Goal: Task Accomplishment & Management: Complete application form

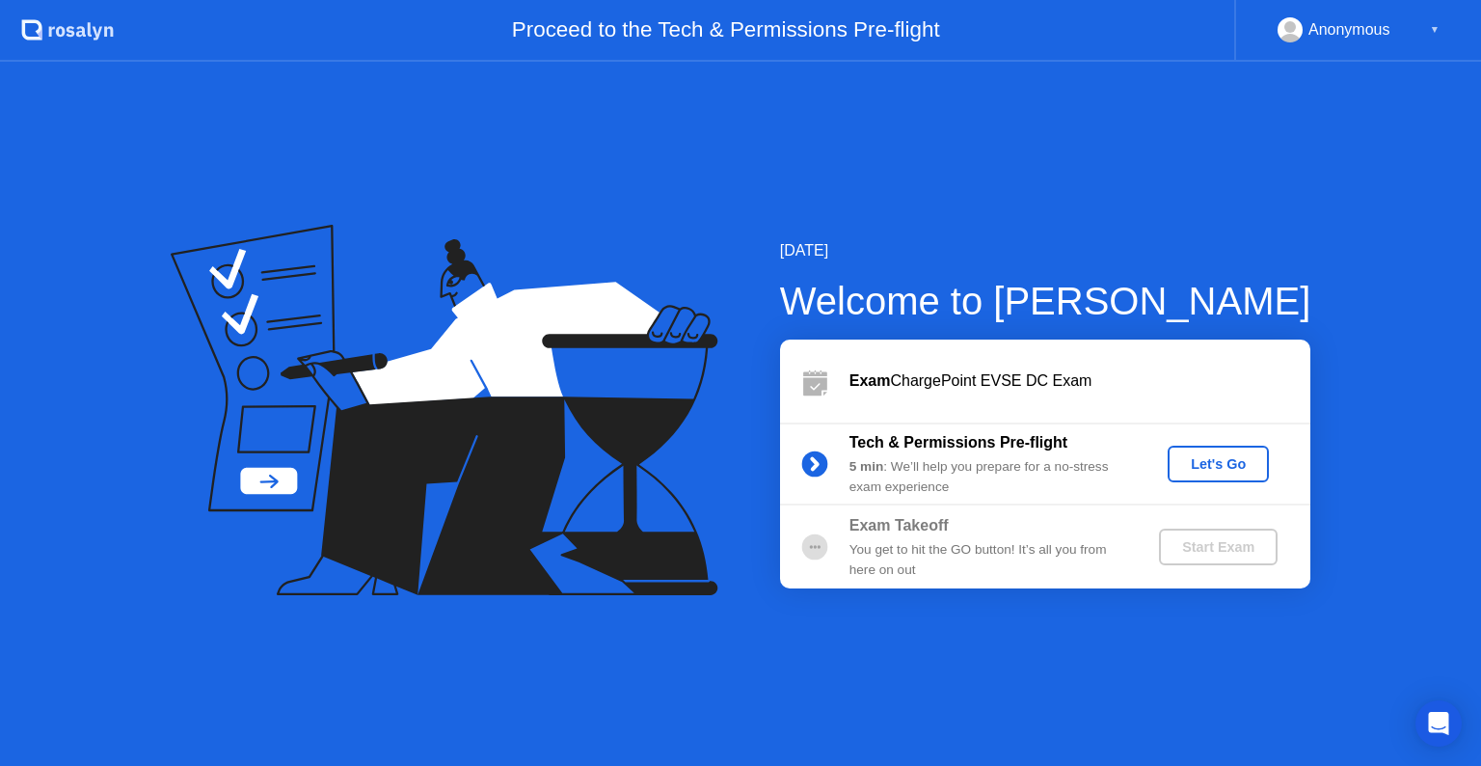
click at [1206, 458] on div "Let's Go" at bounding box center [1218, 463] width 86 height 15
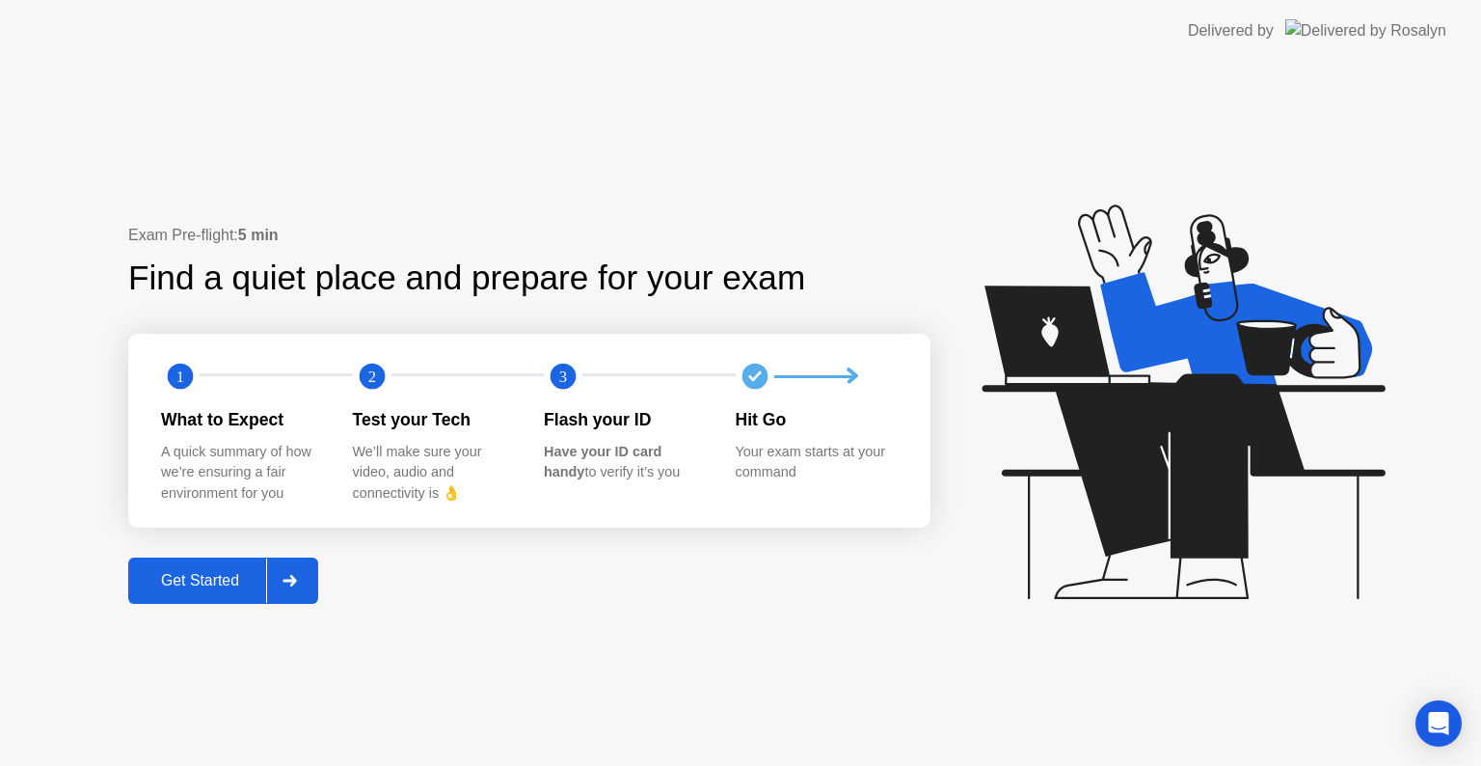
click at [237, 572] on div "Get Started" at bounding box center [200, 580] width 132 height 17
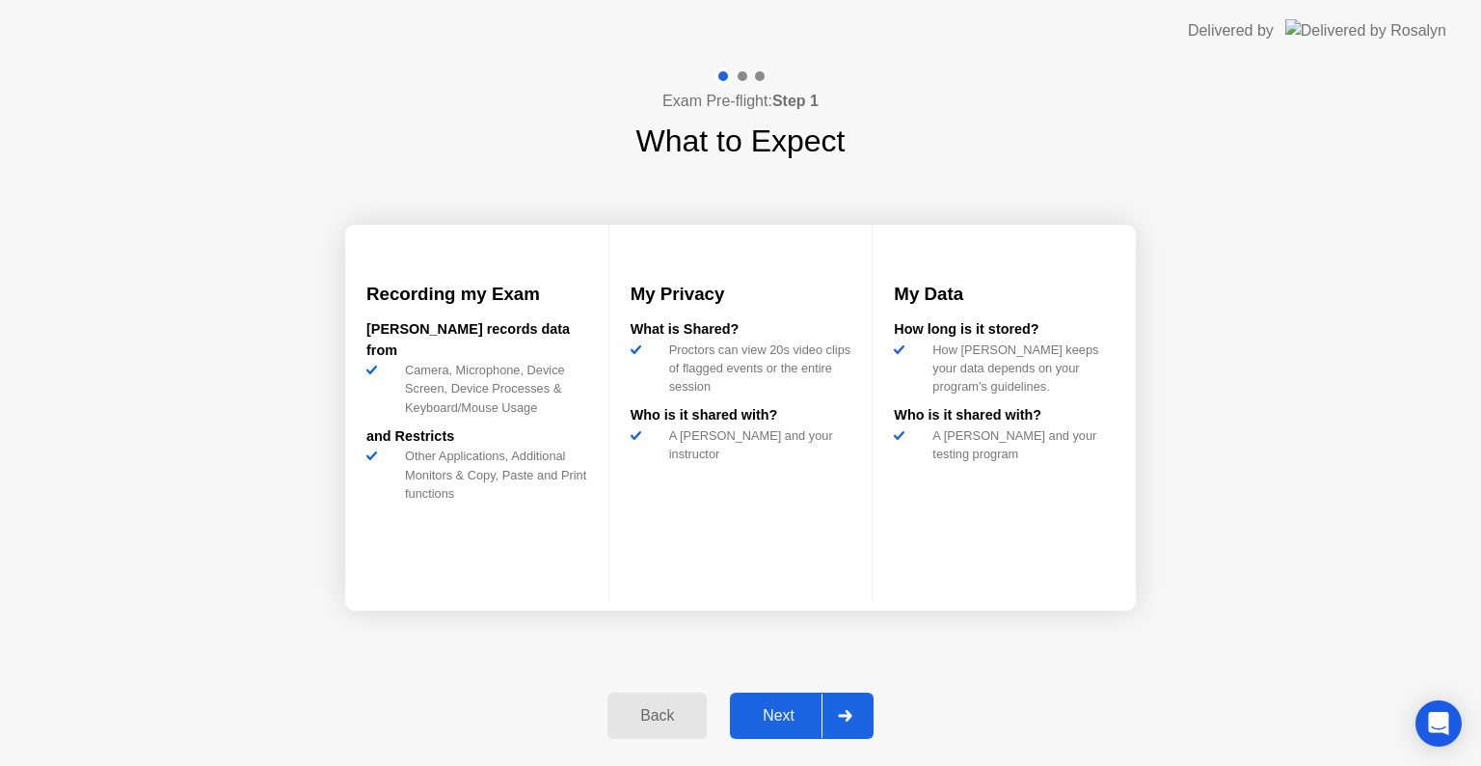
click at [764, 707] on div "Next" at bounding box center [779, 715] width 86 height 17
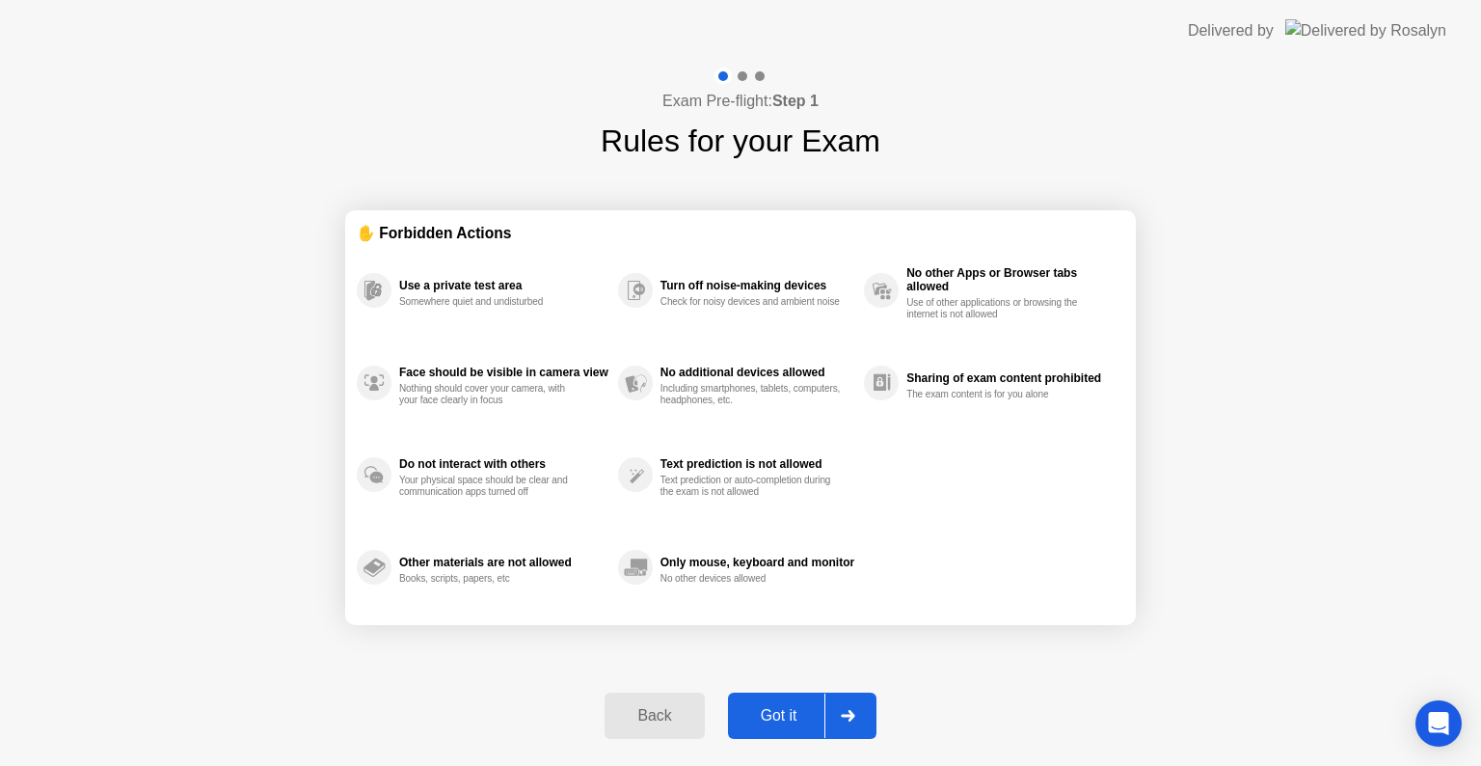
click at [764, 707] on div "Got it" at bounding box center [779, 715] width 91 height 17
select select "**********"
select select "*******"
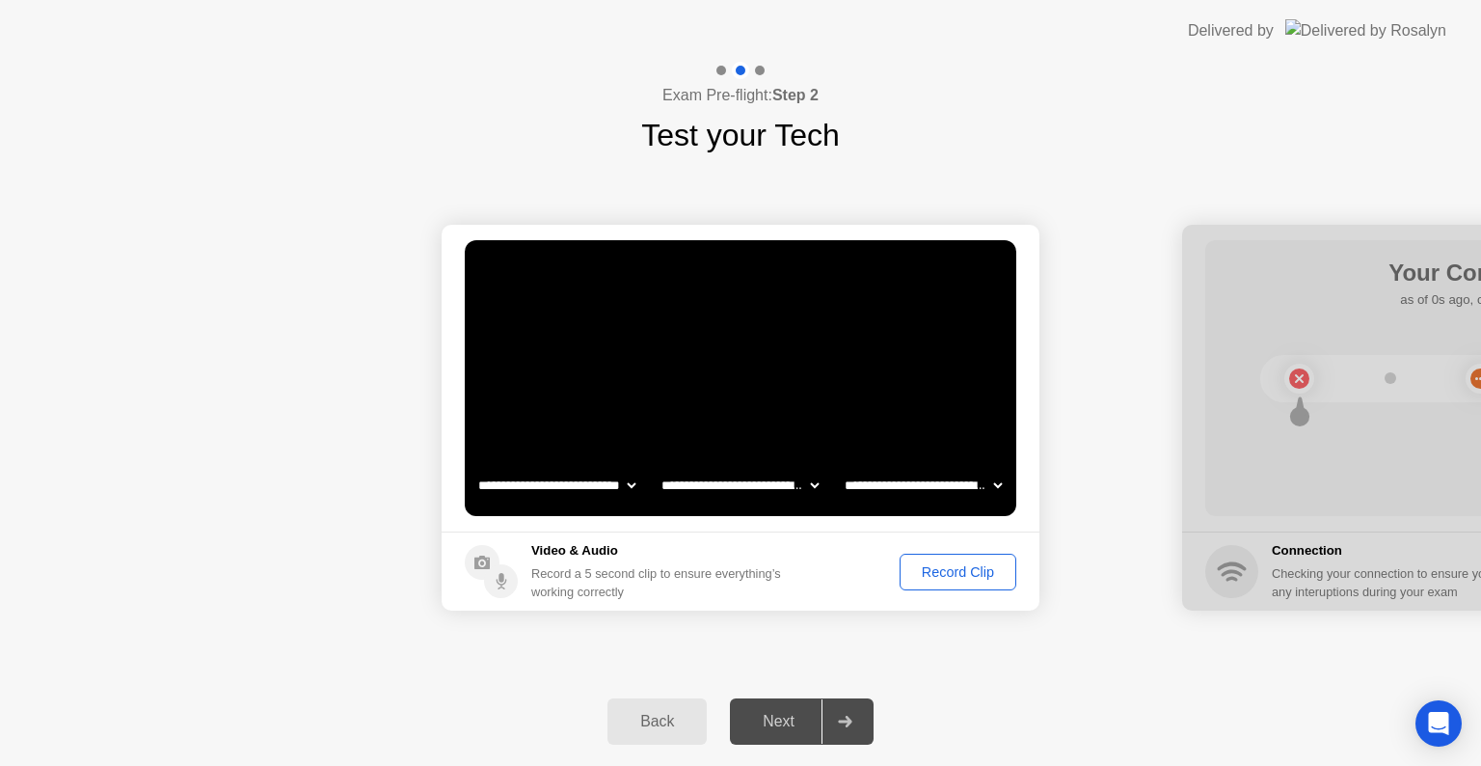
click at [959, 575] on div "Record Clip" at bounding box center [957, 571] width 103 height 15
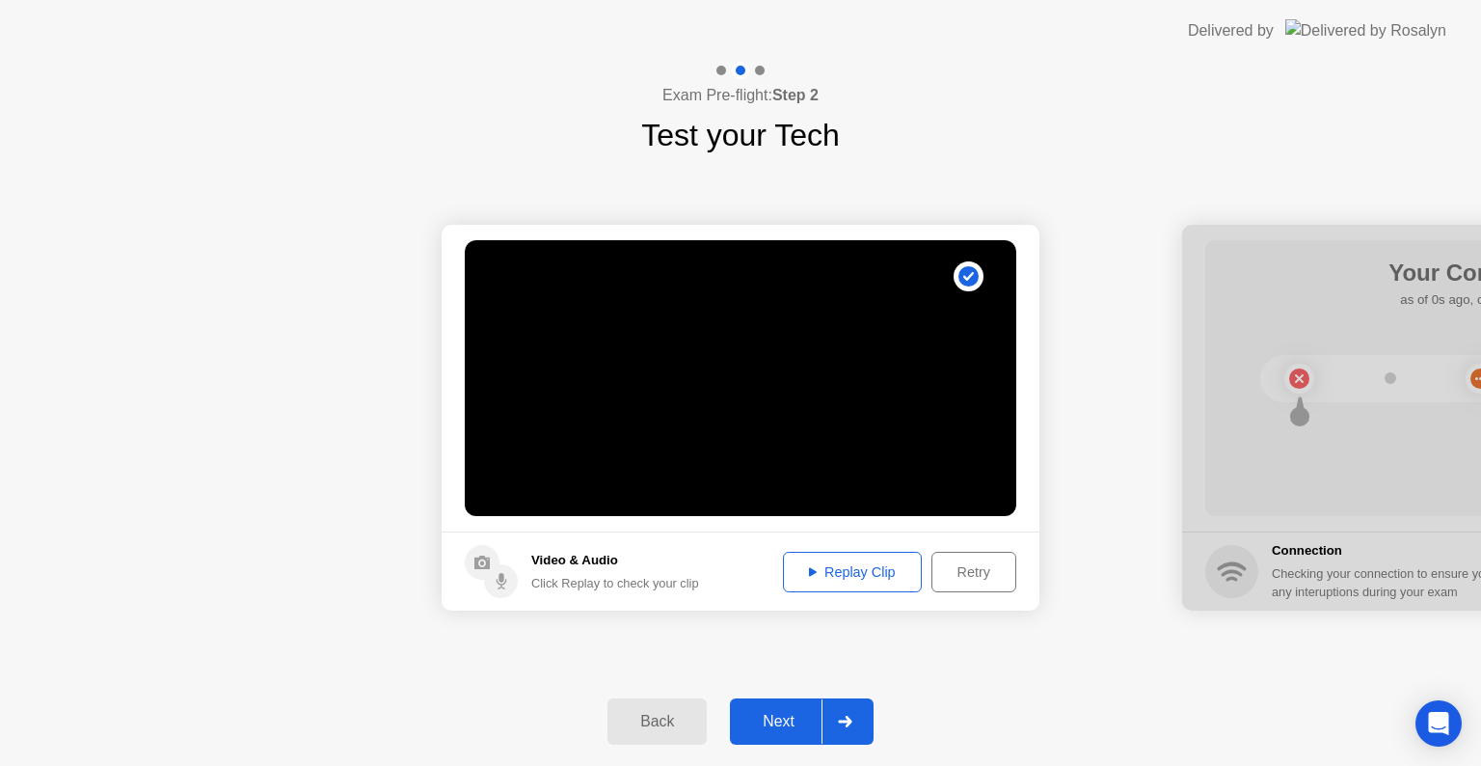
click at [860, 571] on div "Replay Clip" at bounding box center [852, 571] width 125 height 15
click at [773, 729] on div "Next" at bounding box center [779, 721] width 86 height 17
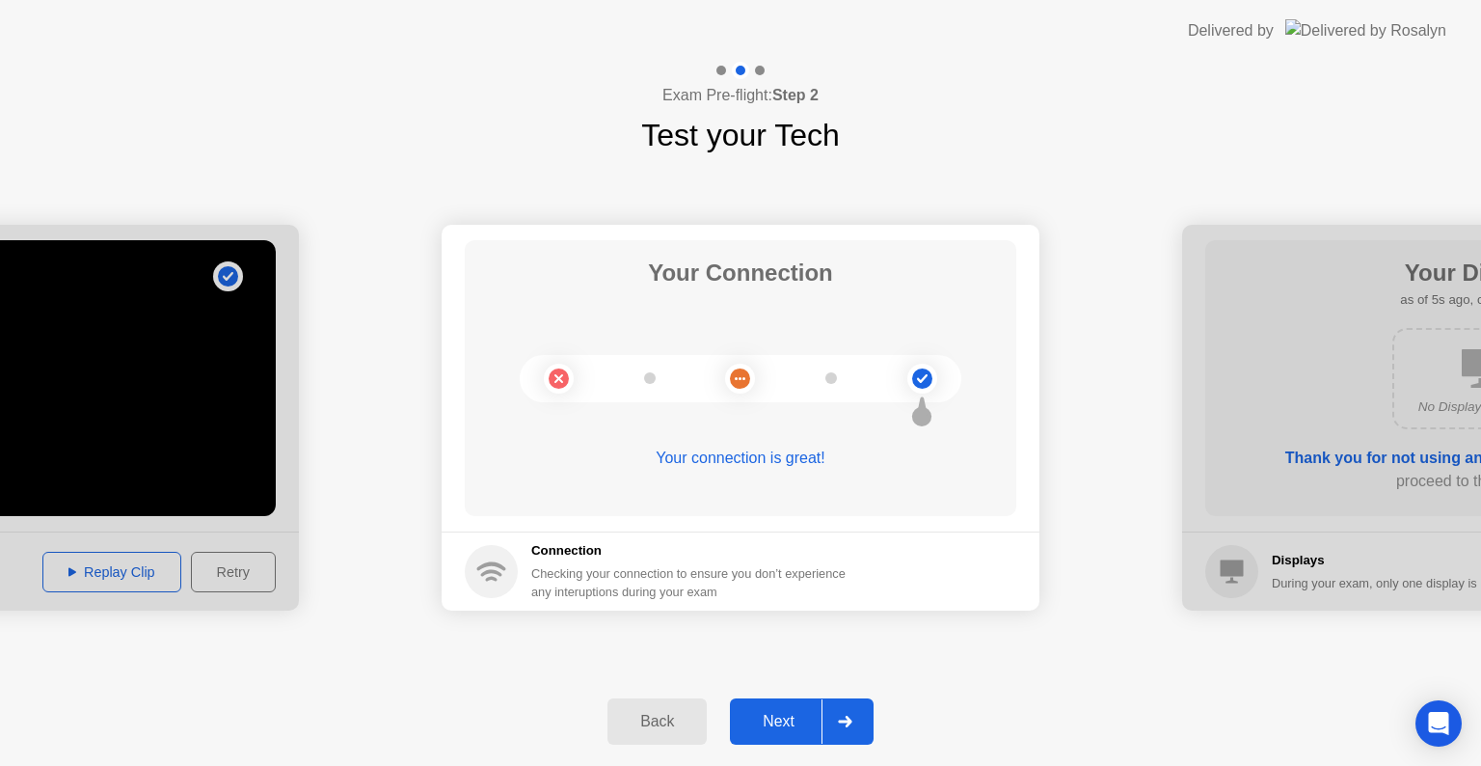
click at [773, 729] on div "Next" at bounding box center [779, 721] width 86 height 17
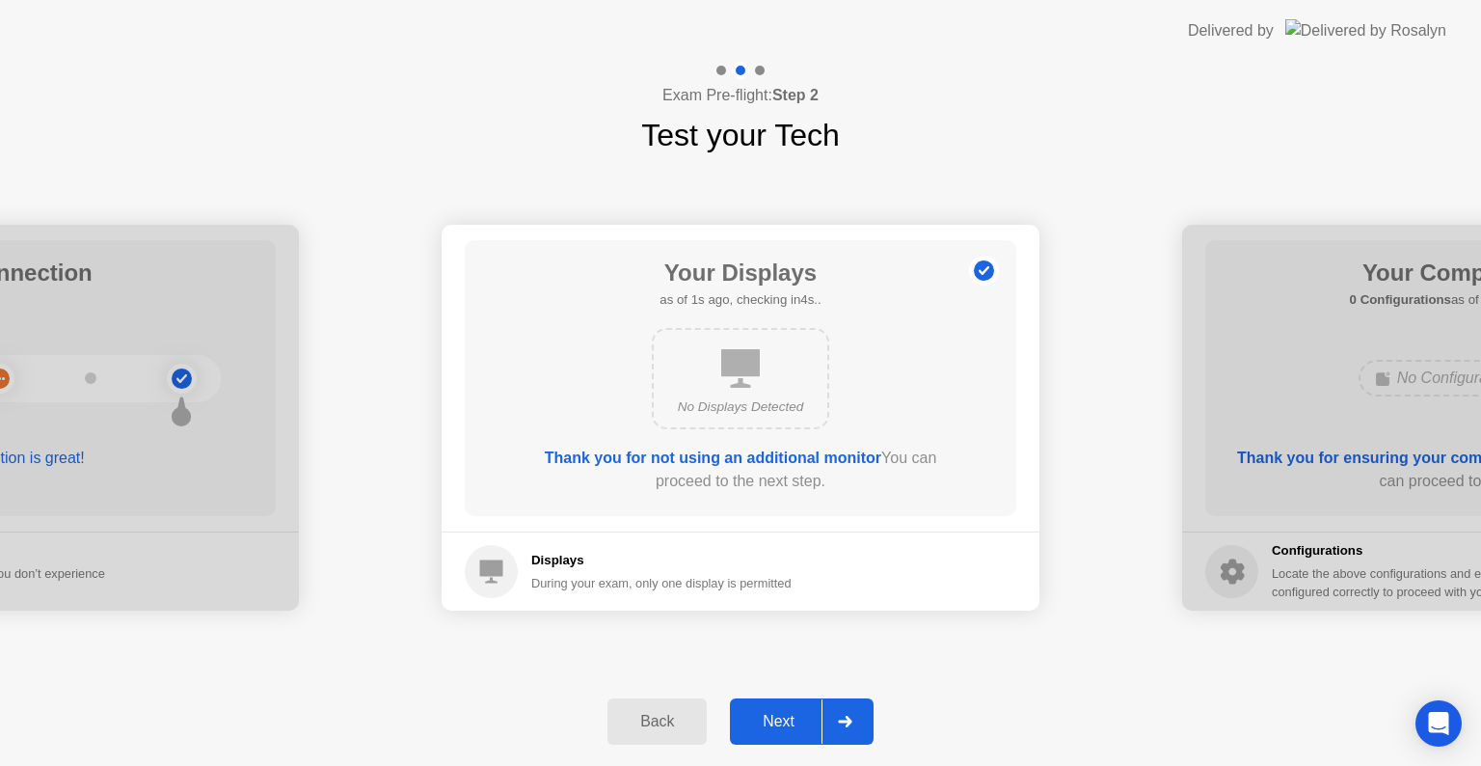
click at [773, 729] on div "Next" at bounding box center [779, 721] width 86 height 17
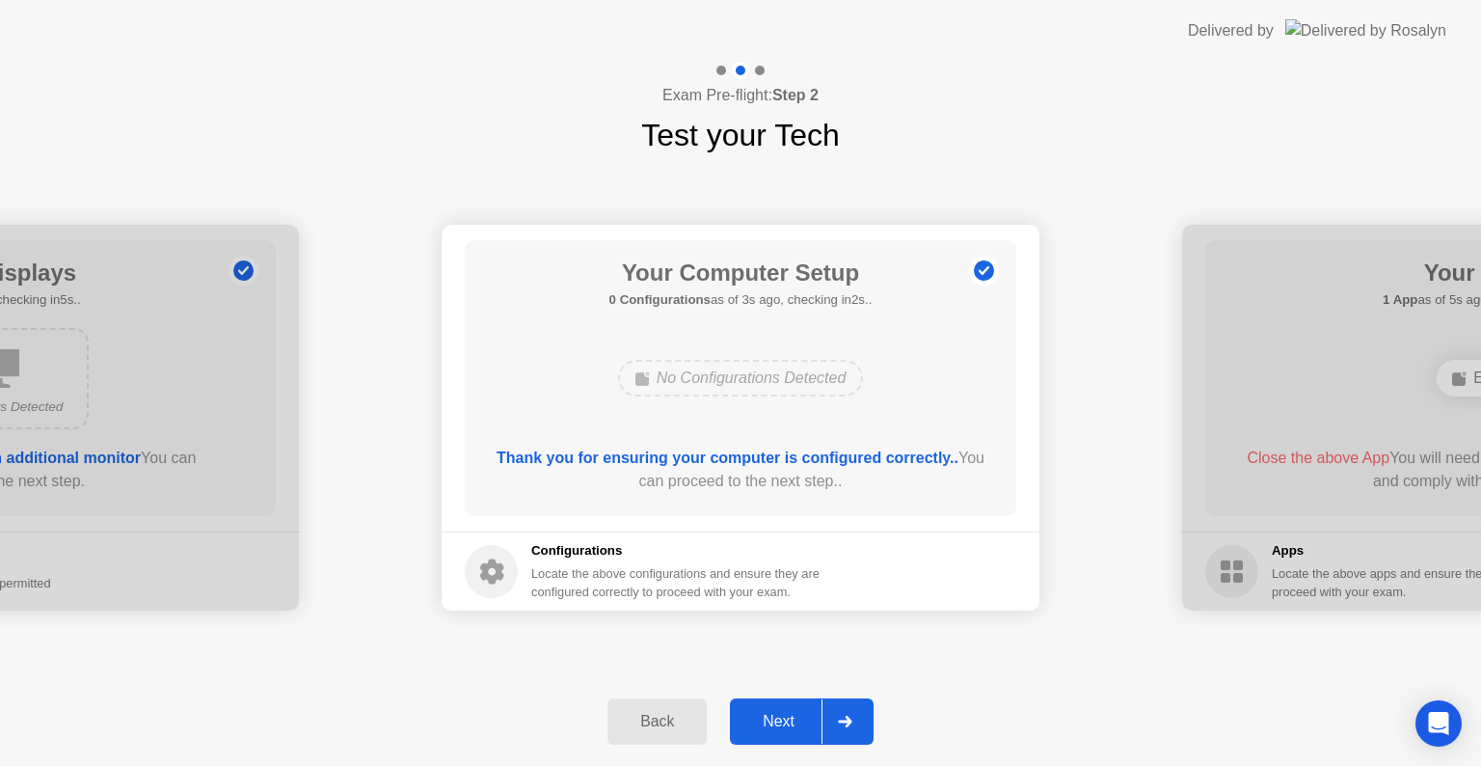
click at [773, 729] on div "Next" at bounding box center [779, 721] width 86 height 17
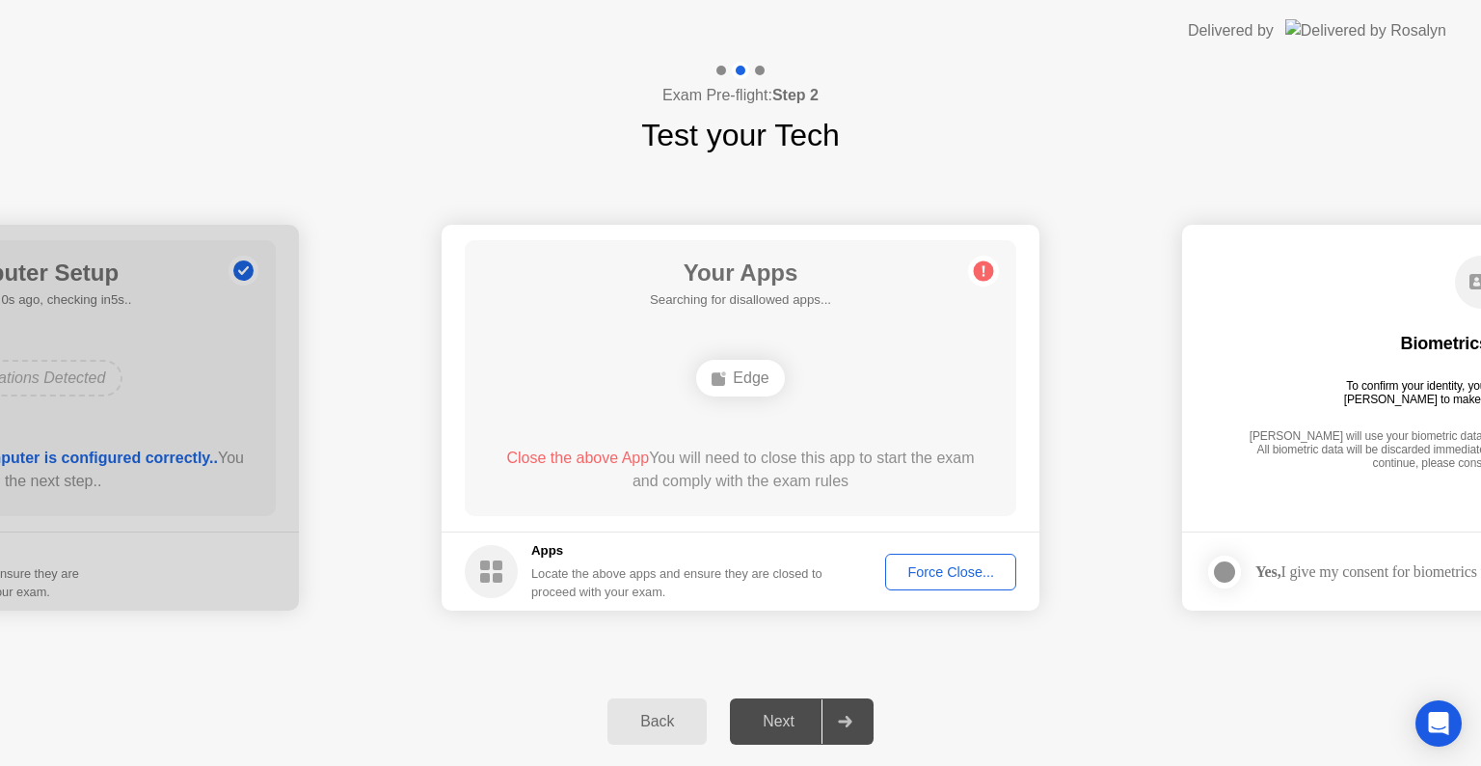
click at [951, 582] on button "Force Close..." at bounding box center [950, 572] width 131 height 37
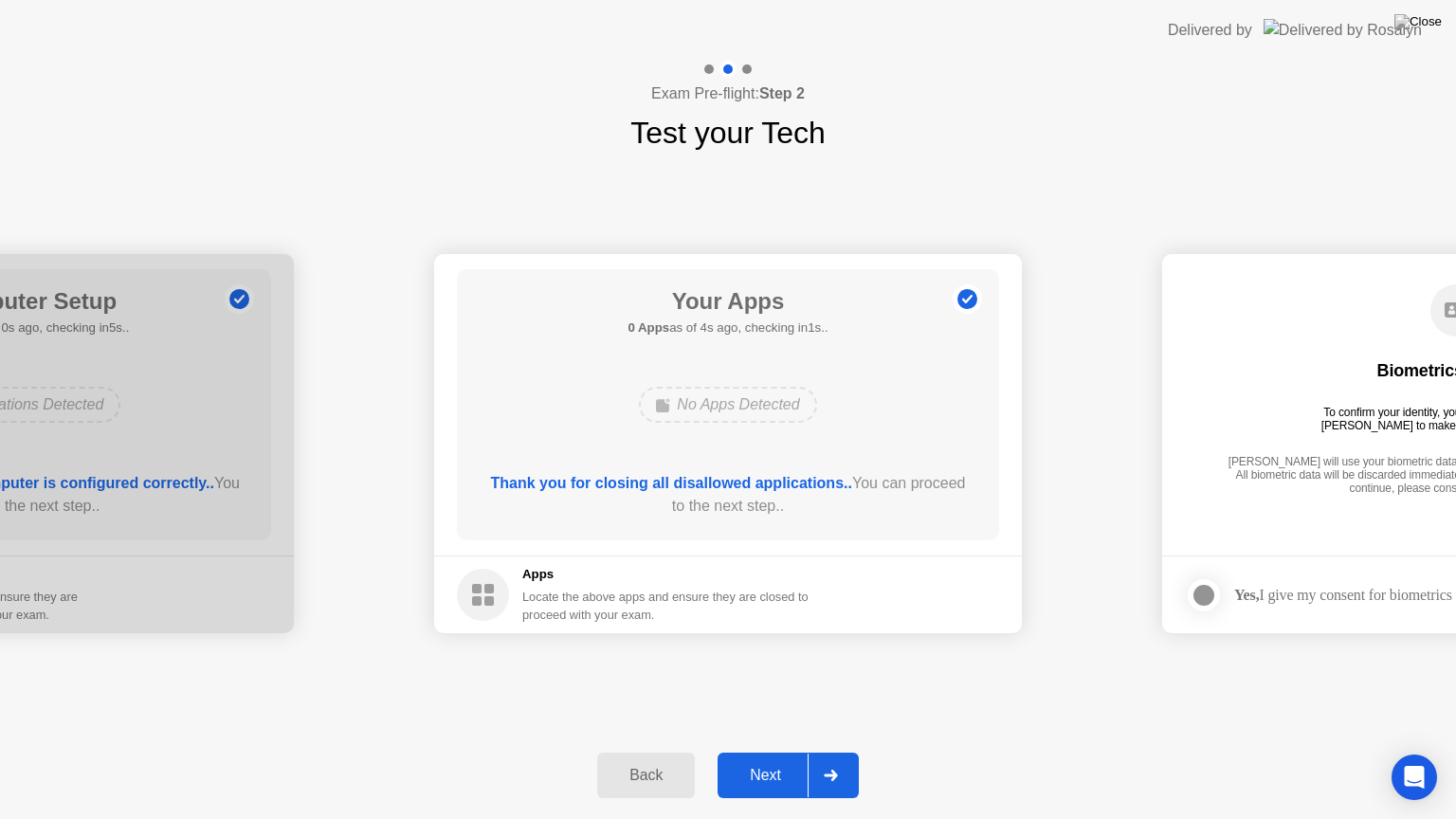
click at [765, 752] on div "Next" at bounding box center [766, 775] width 85 height 17
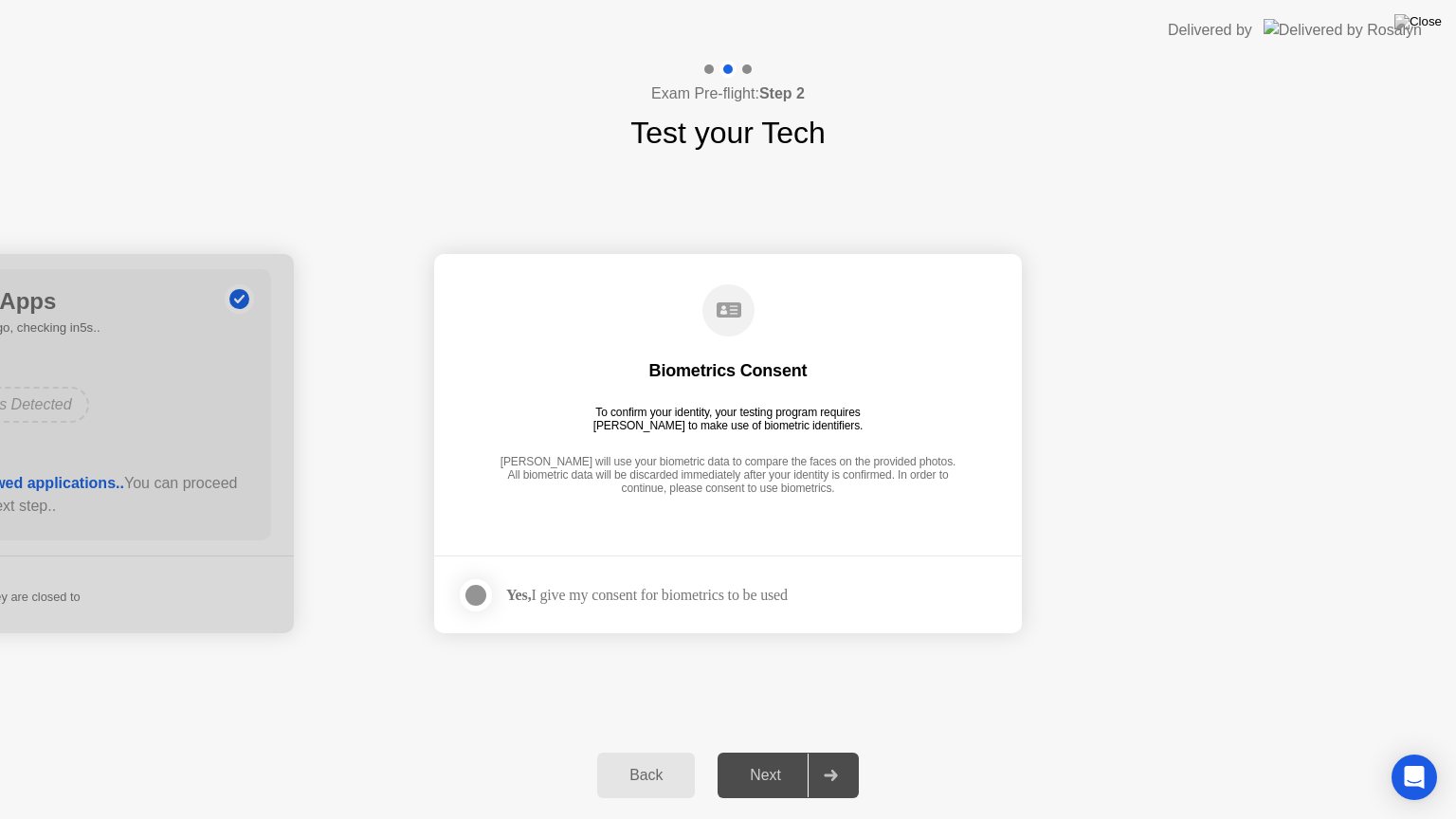
click at [480, 590] on div at bounding box center [476, 595] width 23 height 23
click at [762, 752] on div "Next" at bounding box center [766, 775] width 85 height 17
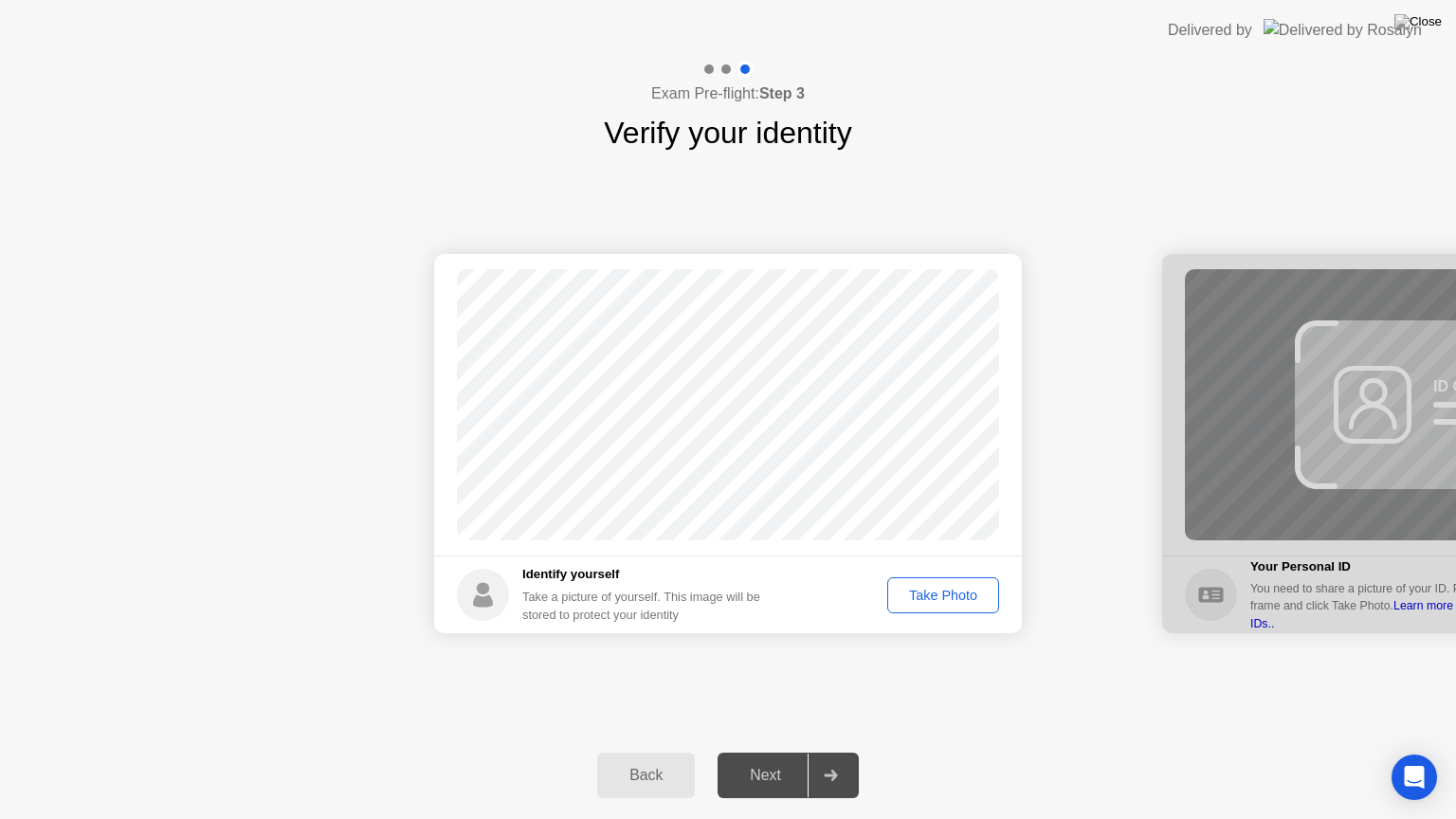
click at [925, 599] on div "Take Photo" at bounding box center [943, 595] width 98 height 15
click at [943, 596] on div "Retake" at bounding box center [955, 595] width 74 height 15
click at [943, 596] on div "Take Photo" at bounding box center [943, 595] width 98 height 15
click at [782, 752] on div "Next" at bounding box center [766, 775] width 85 height 17
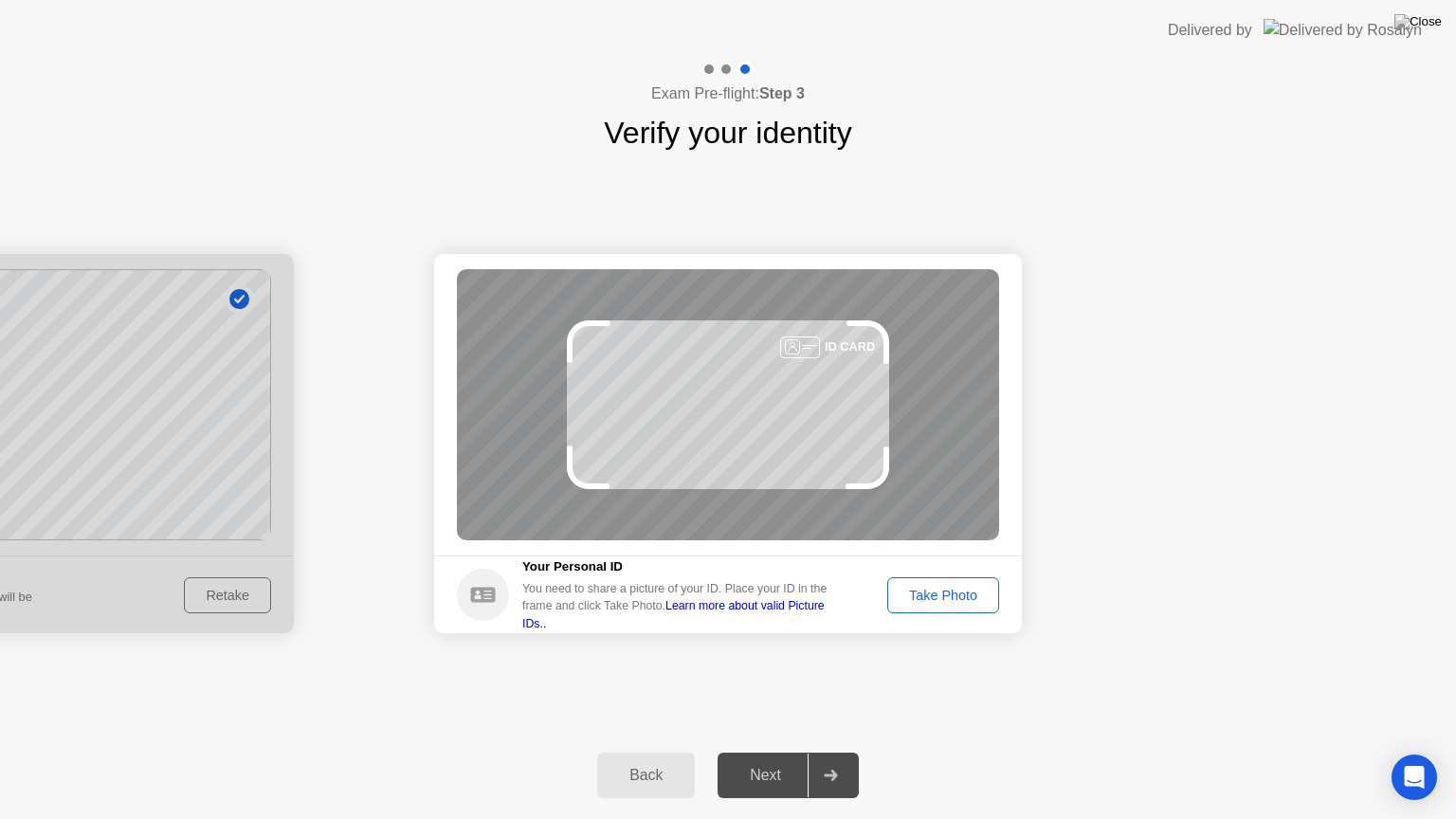
click at [965, 593] on div "Take Photo" at bounding box center [943, 595] width 98 height 15
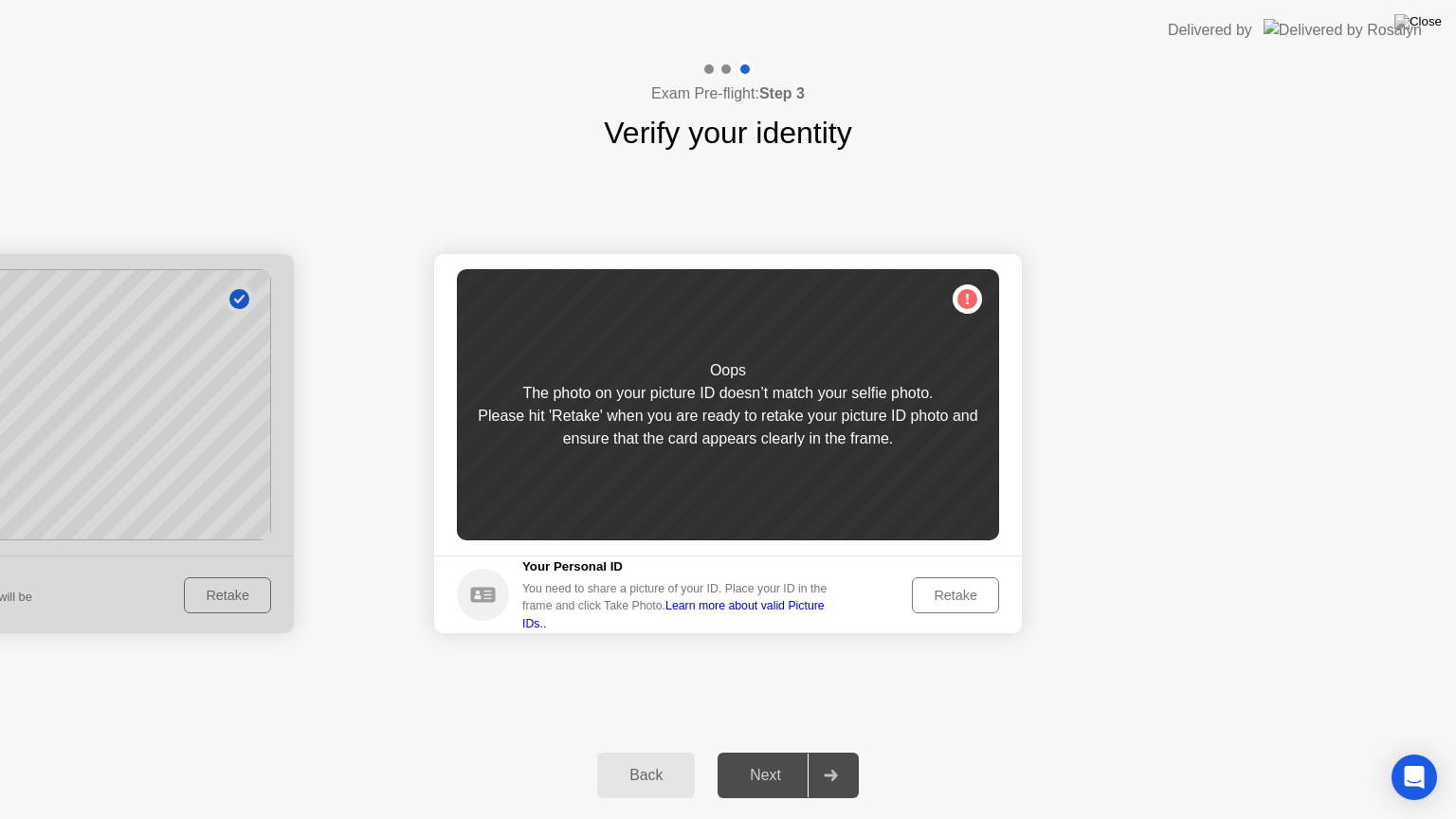
click at [965, 593] on div "Retake" at bounding box center [955, 595] width 74 height 15
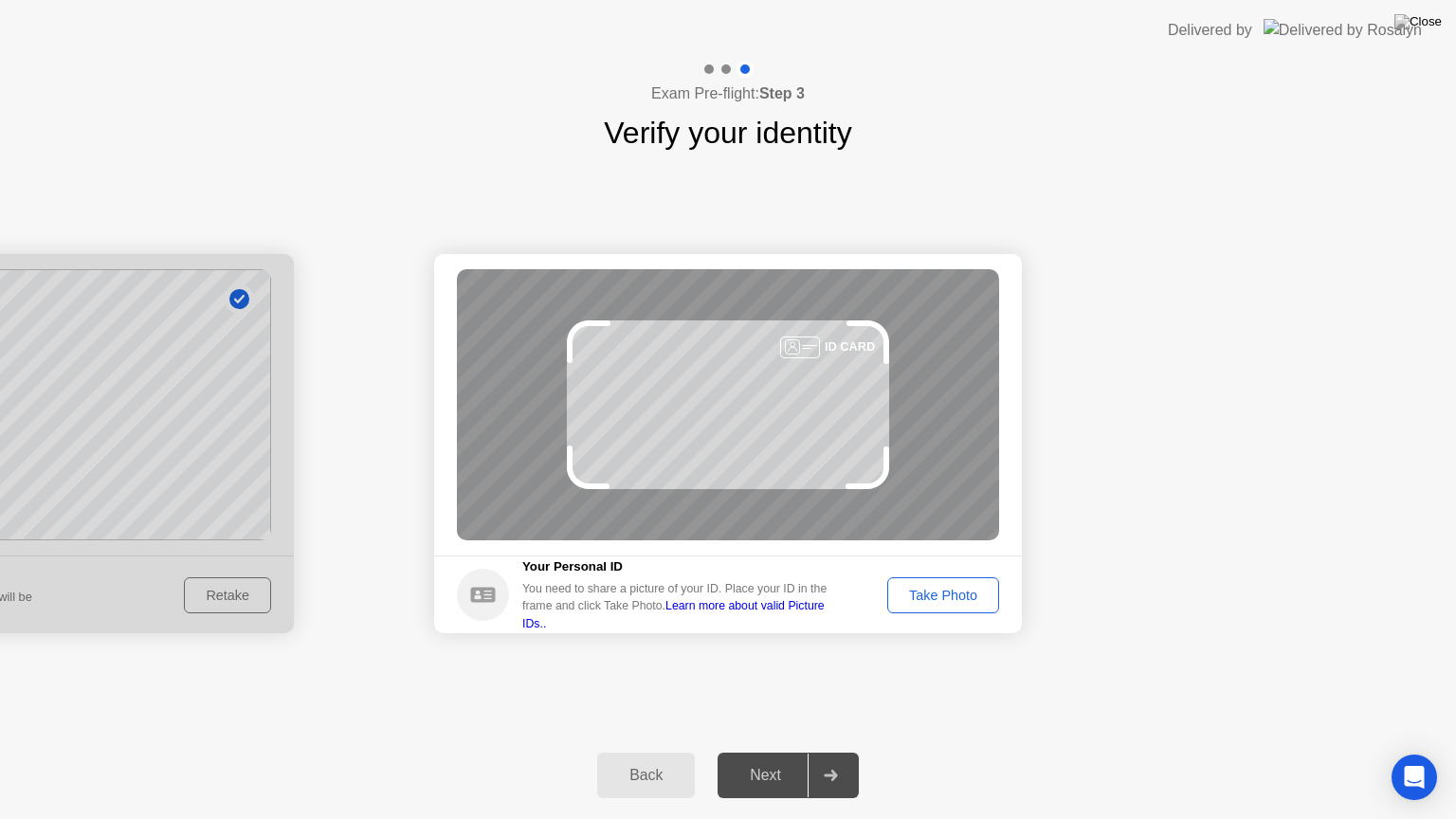
click at [965, 593] on div "Take Photo" at bounding box center [943, 595] width 98 height 15
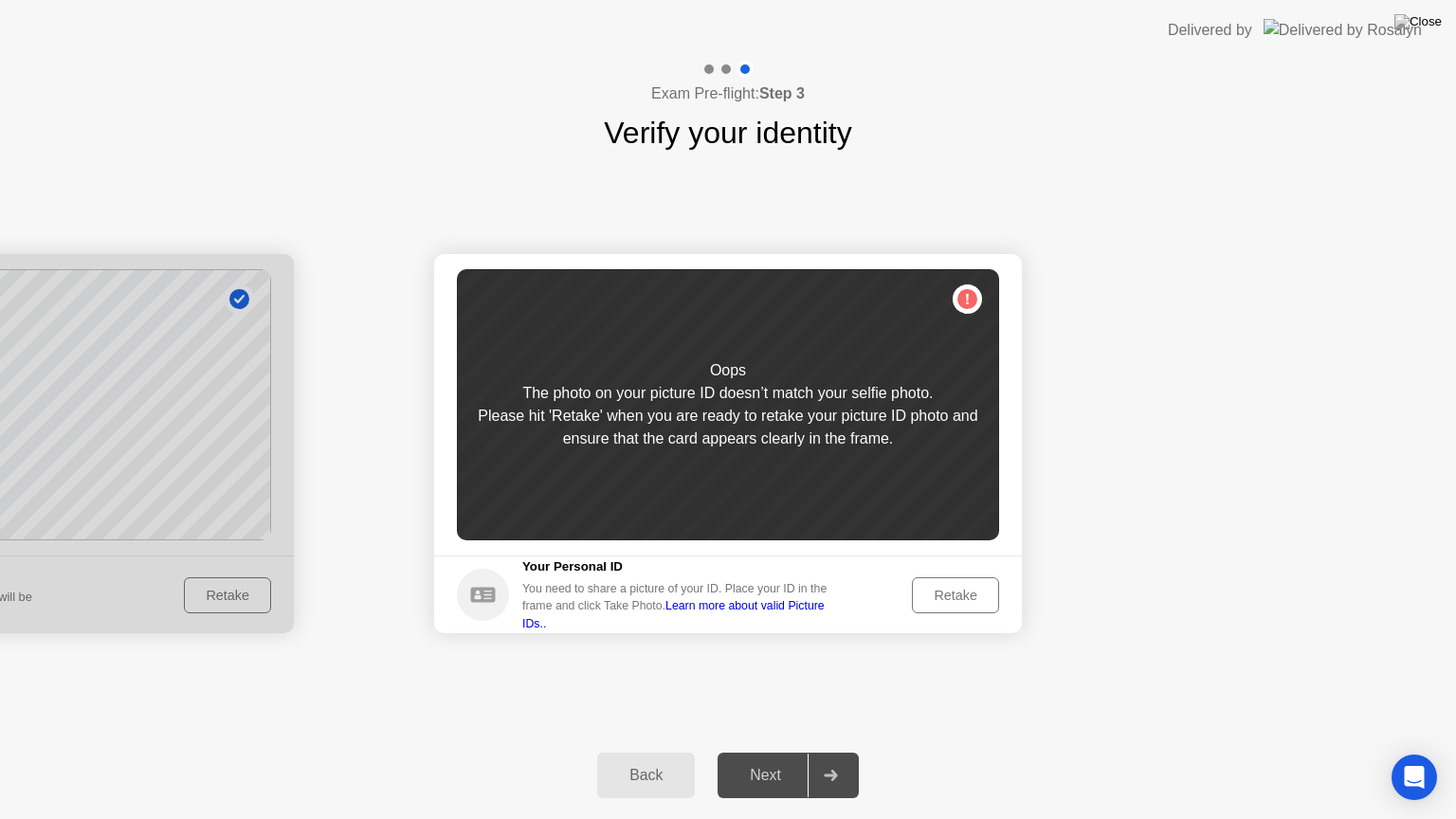
click at [772, 752] on div "Next" at bounding box center [766, 775] width 85 height 17
click at [915, 557] on footer "Your Personal ID You need to share a picture of your ID. Place your ID in the f…" at bounding box center [728, 594] width 588 height 78
click at [963, 596] on div "Retake" at bounding box center [955, 595] width 74 height 15
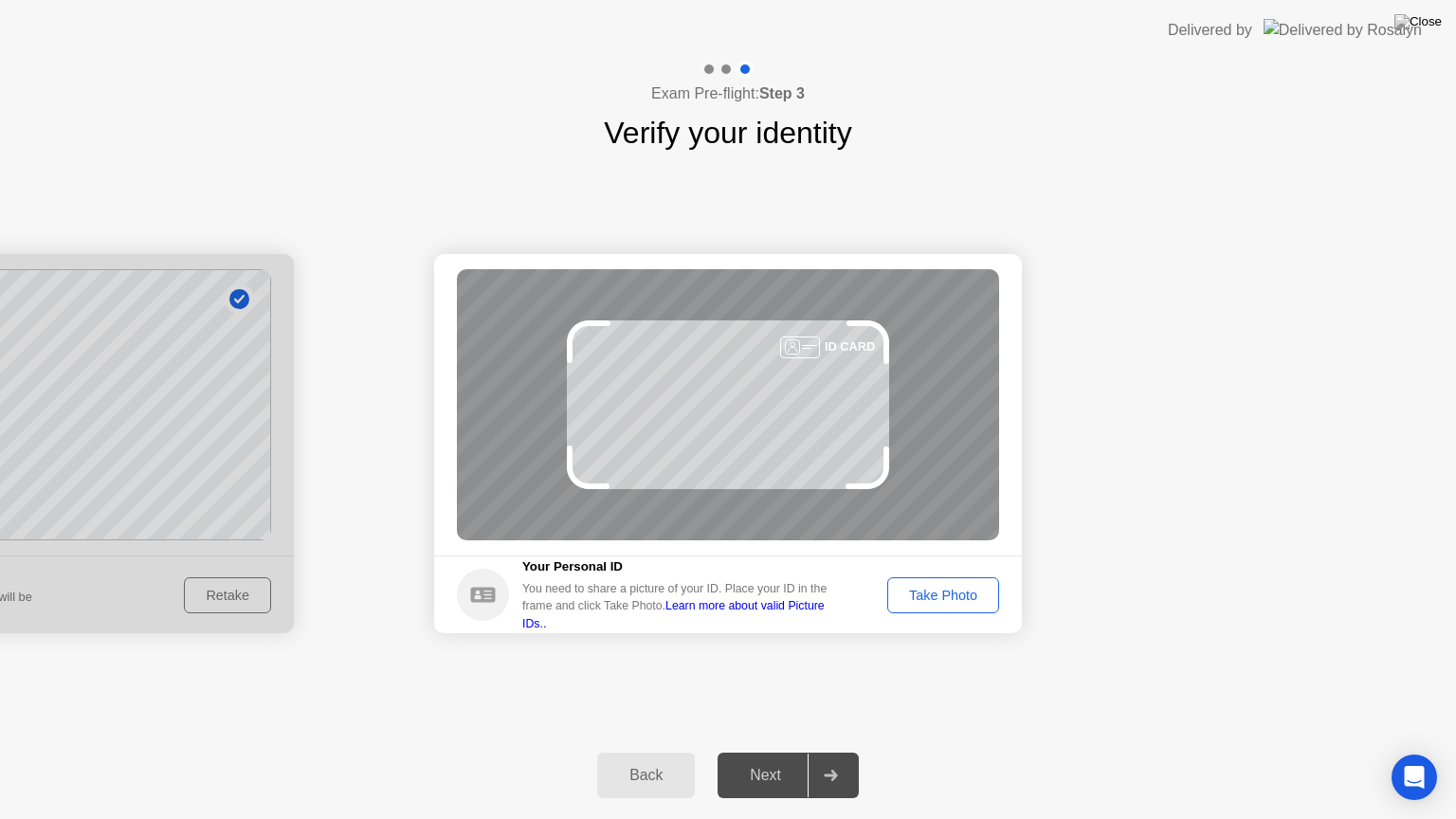
click at [963, 596] on div "Take Photo" at bounding box center [943, 595] width 98 height 15
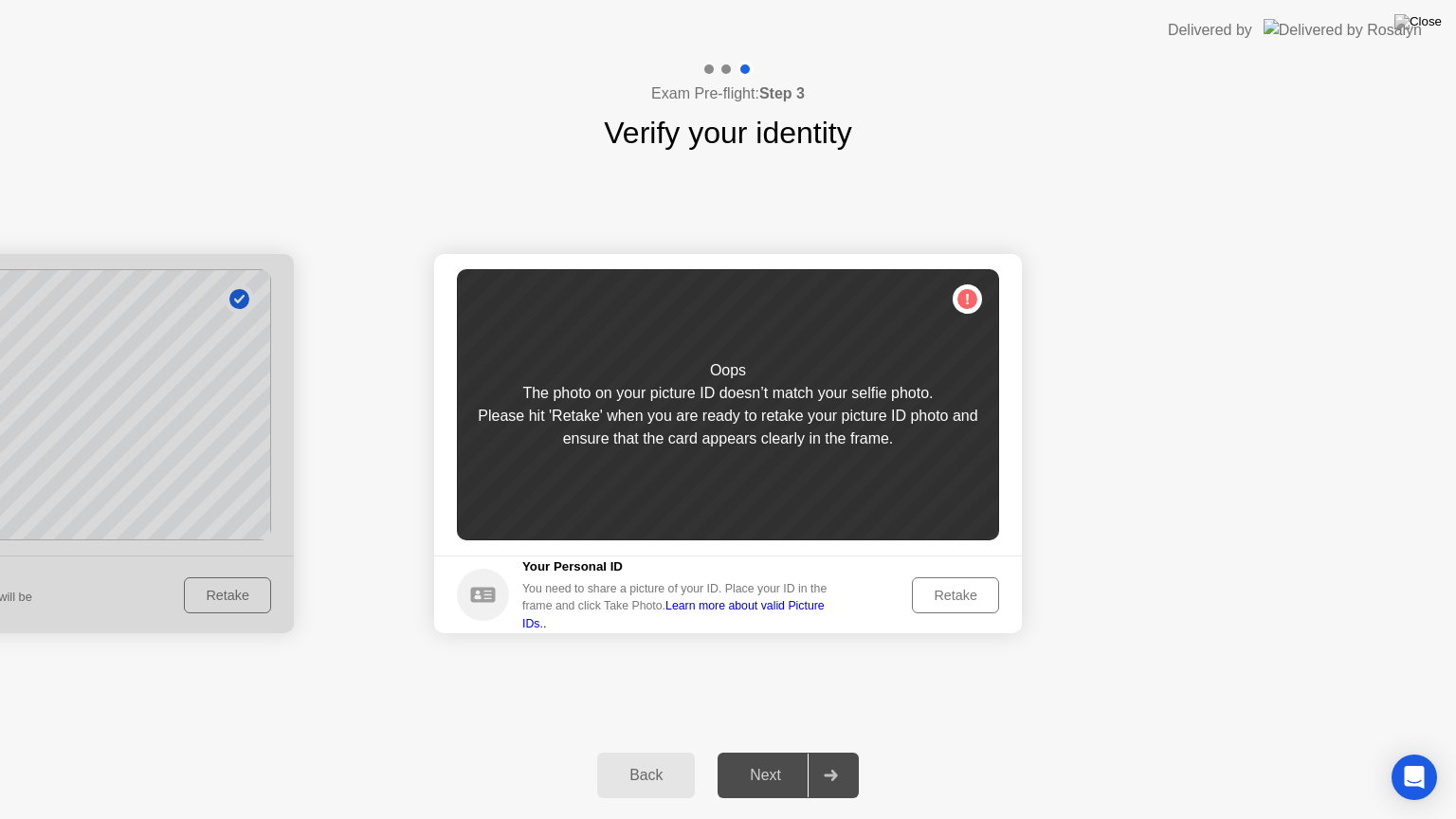
click at [963, 596] on div "Retake" at bounding box center [955, 595] width 74 height 15
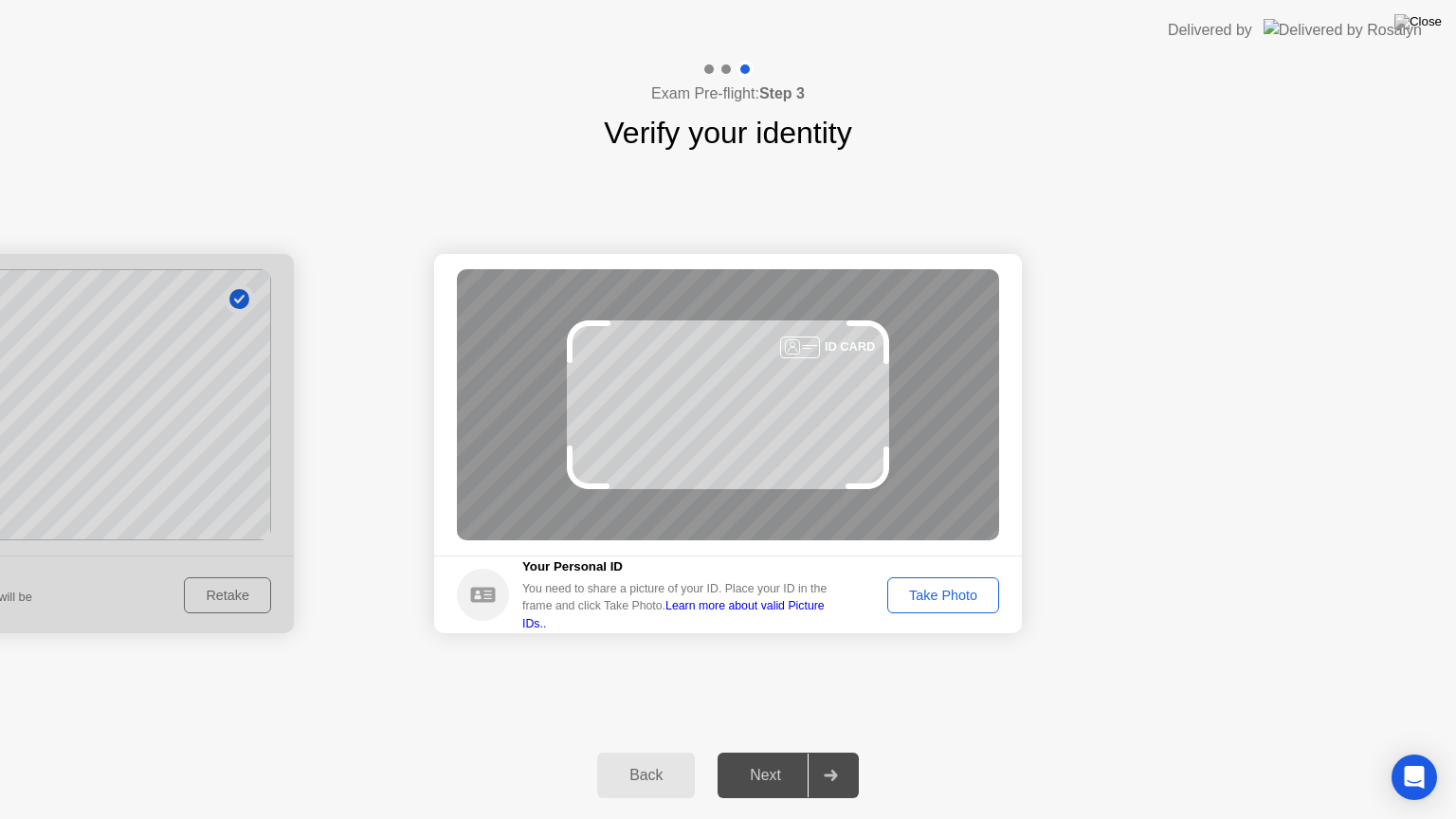
click at [963, 596] on div "Take Photo" at bounding box center [943, 595] width 98 height 15
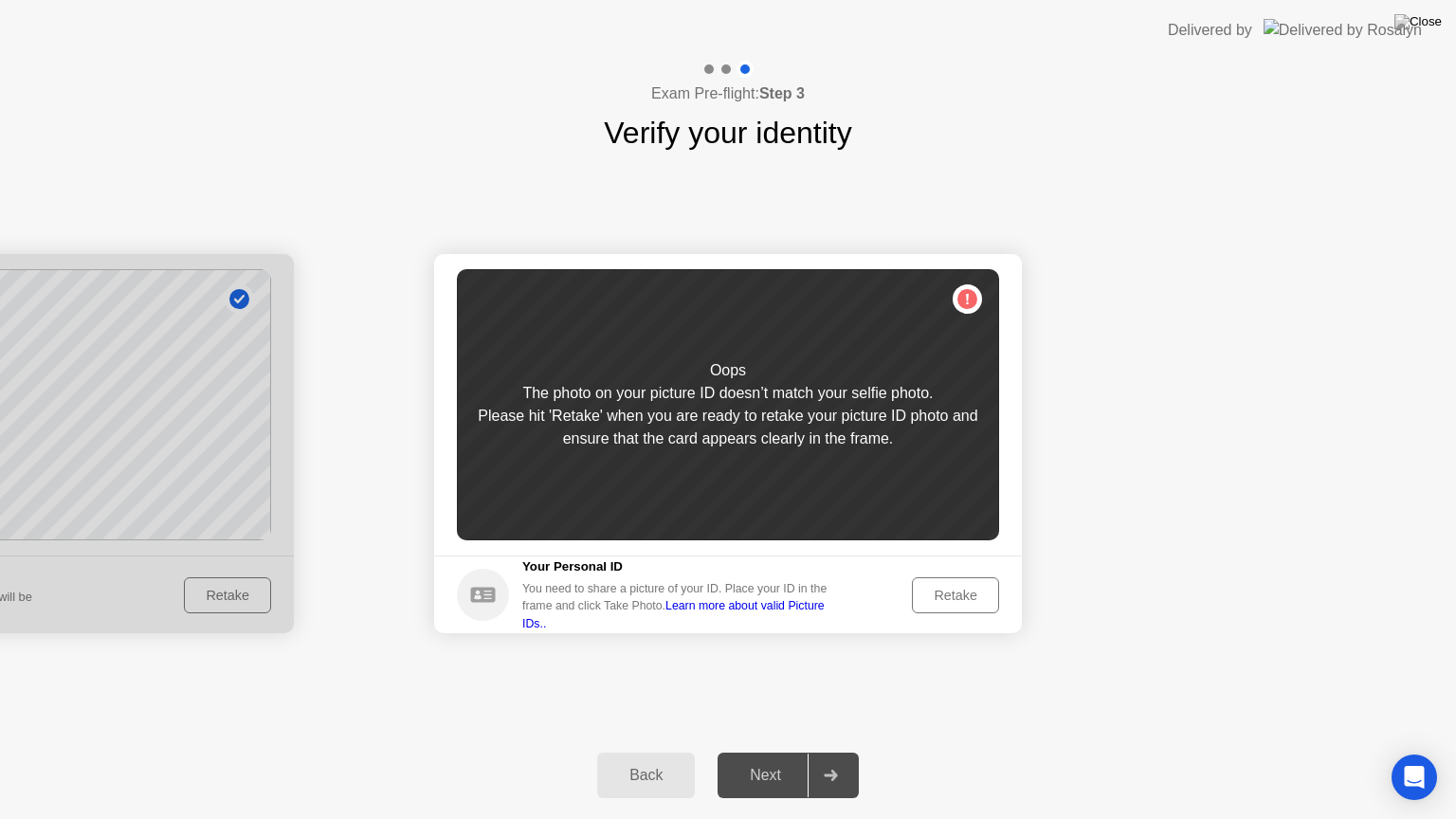
click at [963, 596] on div "Retake" at bounding box center [955, 595] width 74 height 15
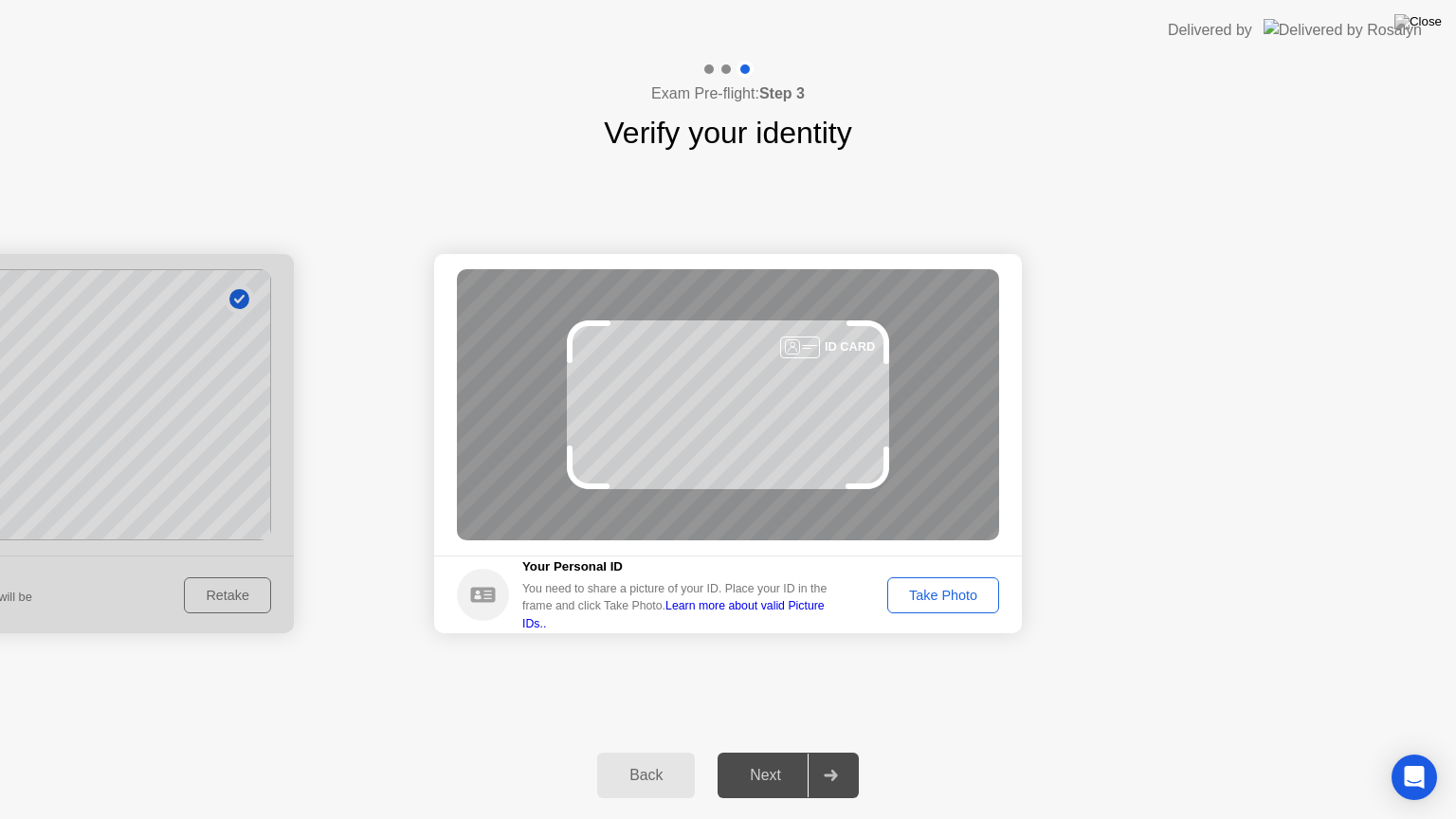
click at [956, 595] on div "Take Photo" at bounding box center [943, 595] width 98 height 15
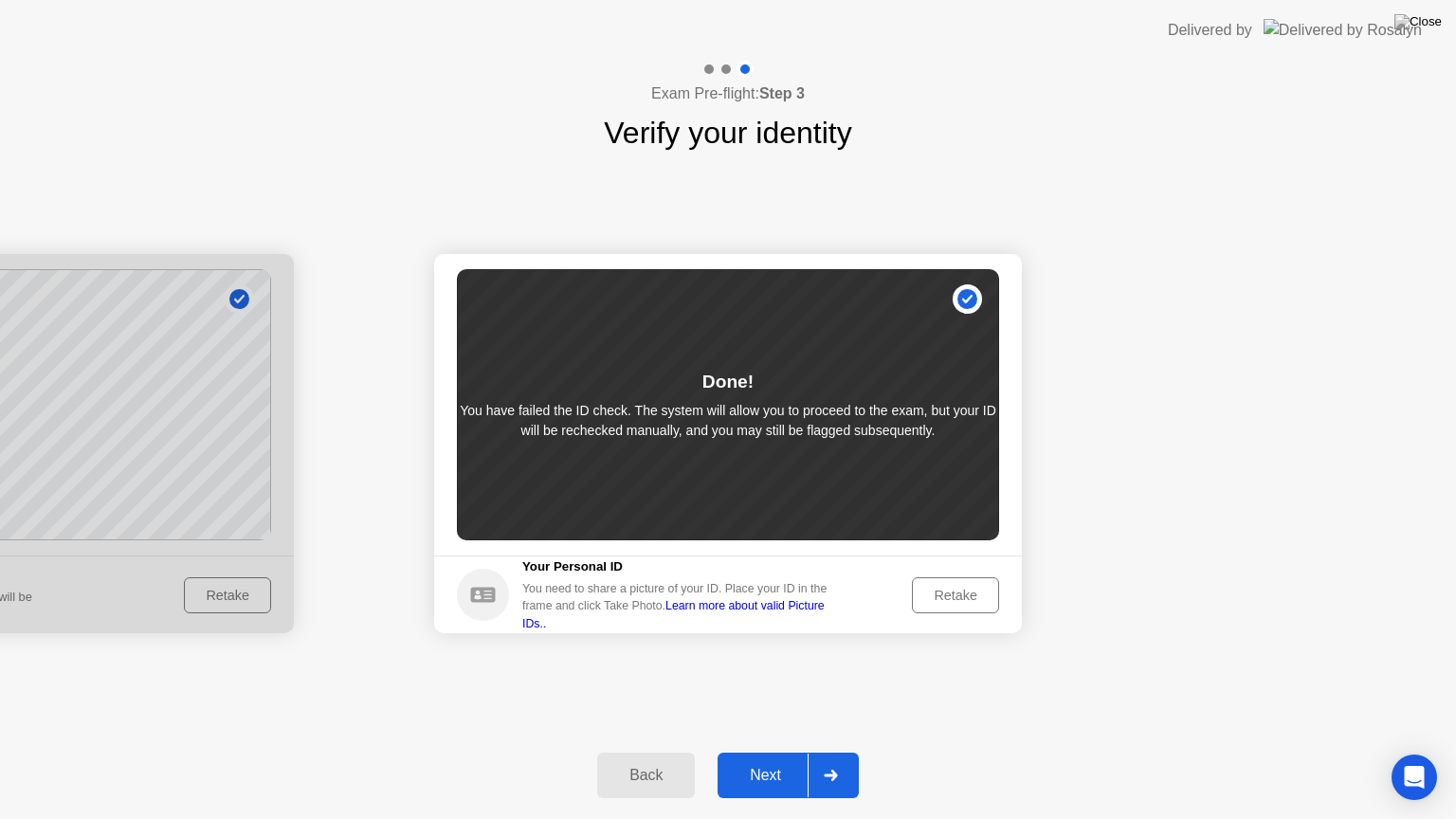
click at [766, 752] on div "Next" at bounding box center [766, 775] width 85 height 17
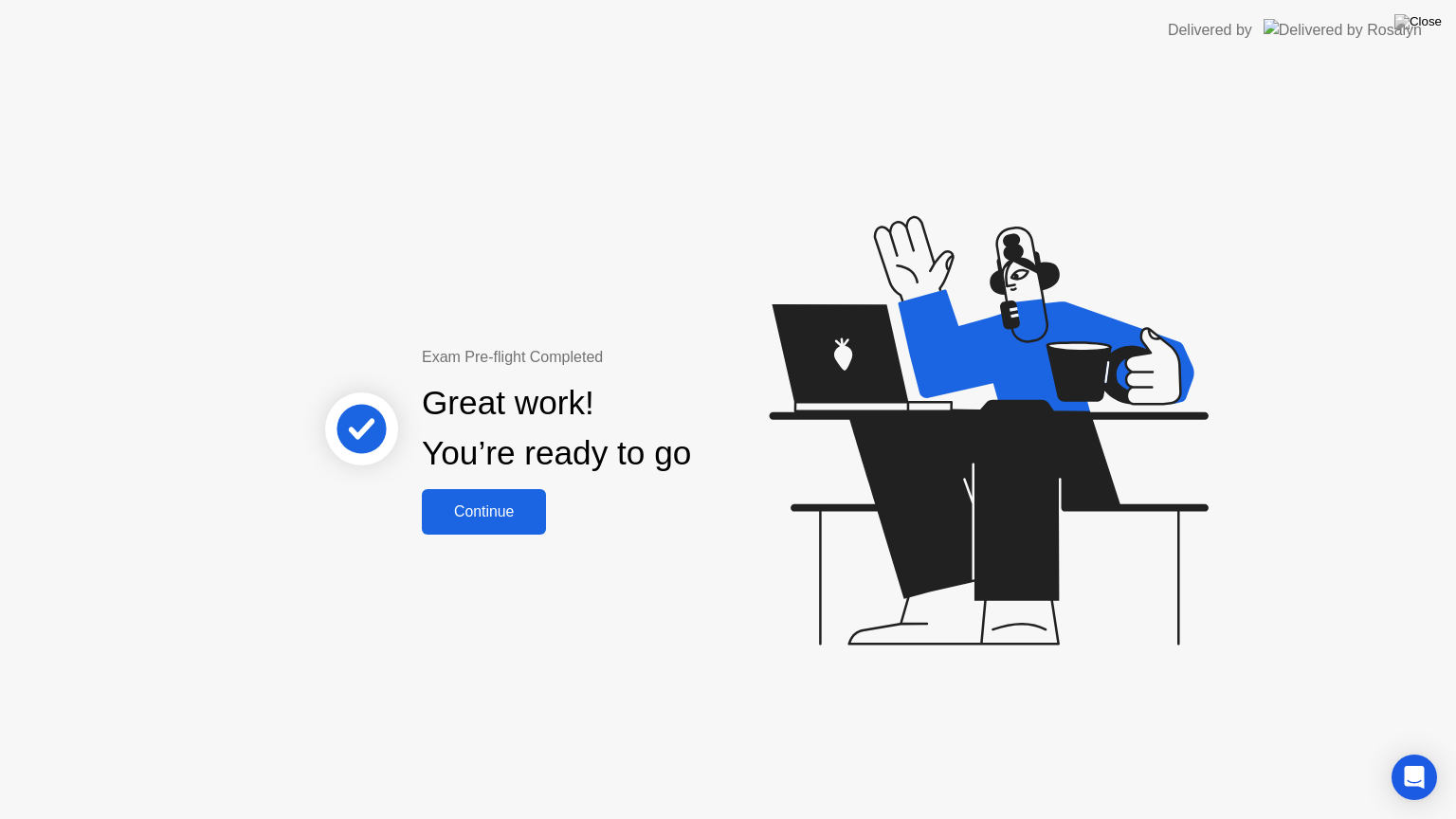
click at [512, 514] on div "Continue" at bounding box center [484, 511] width 113 height 17
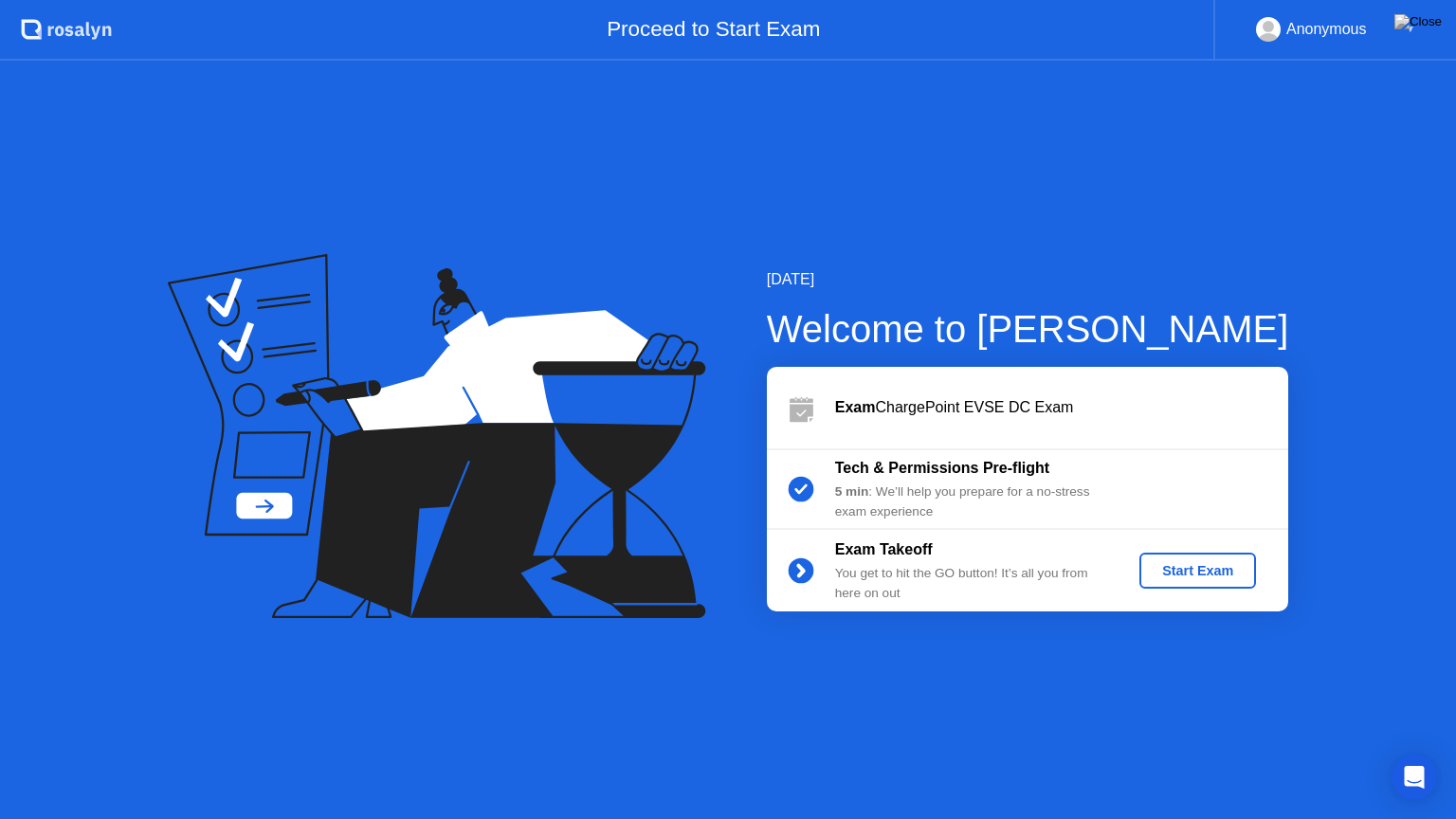
click at [1202, 567] on div "Start Exam" at bounding box center [1197, 570] width 101 height 15
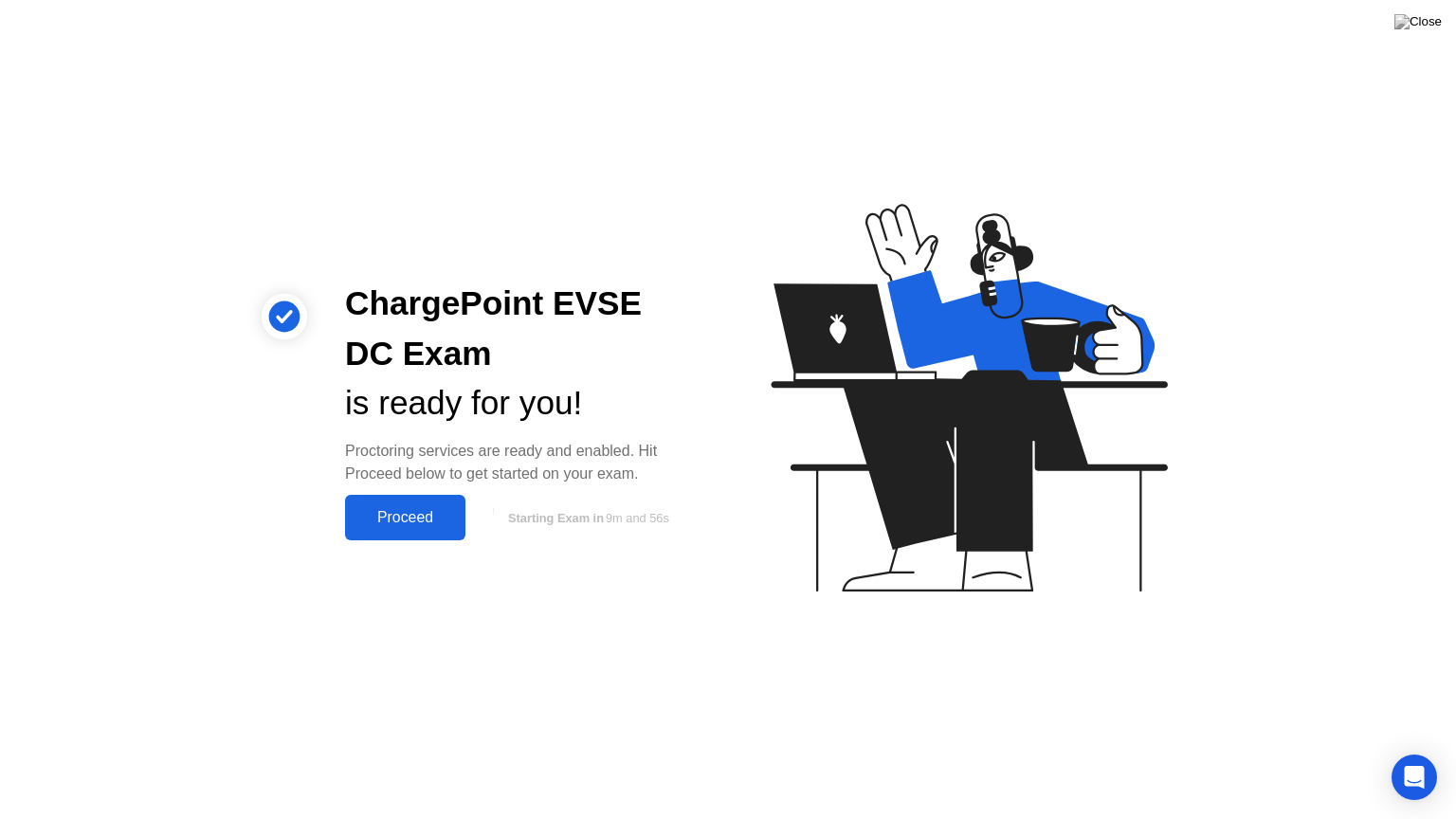
click at [402, 512] on div "Proceed" at bounding box center [405, 517] width 109 height 17
